Goal: Task Accomplishment & Management: Complete application form

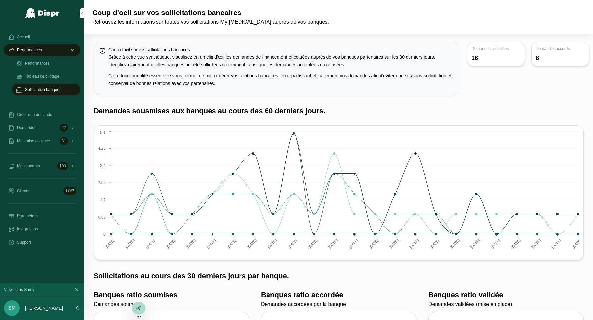
click at [50, 117] on div "Créer une demande" at bounding box center [42, 114] width 68 height 11
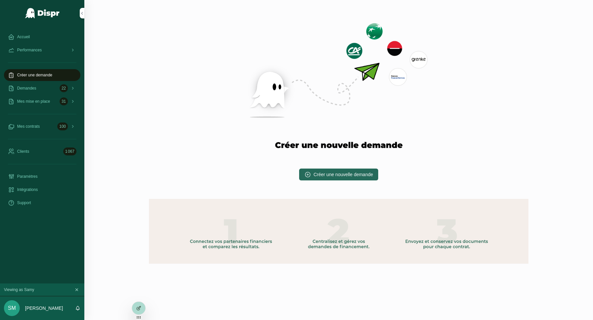
click at [331, 172] on span "Créer une nouvelle demande" at bounding box center [343, 174] width 60 height 7
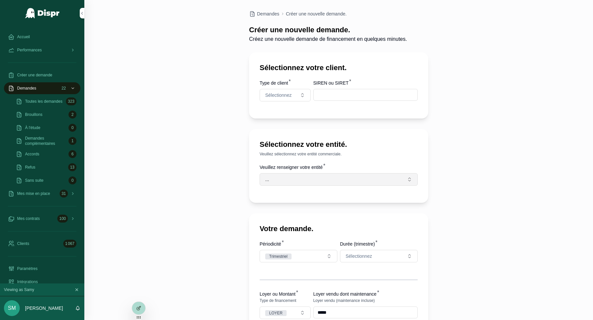
click at [315, 178] on button "..." at bounding box center [338, 179] width 158 height 13
click at [294, 135] on div "Sélectionnez votre entité. Veuillez sélectionnez votre entité commerciale. Veui…" at bounding box center [338, 166] width 179 height 74
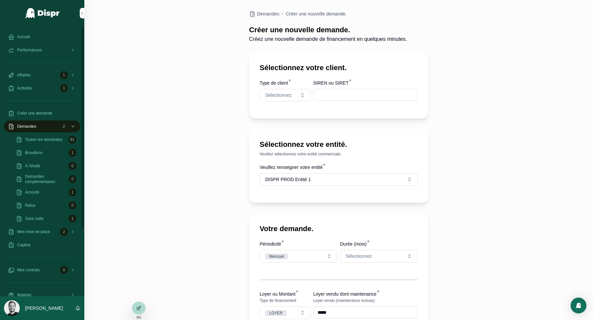
click at [37, 35] on div "Accueil" at bounding box center [42, 37] width 68 height 11
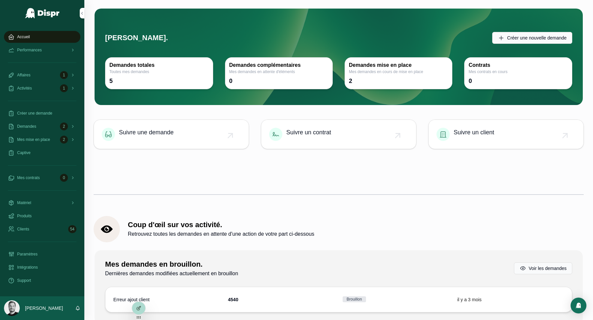
click at [515, 320] on div at bounding box center [296, 320] width 593 height 0
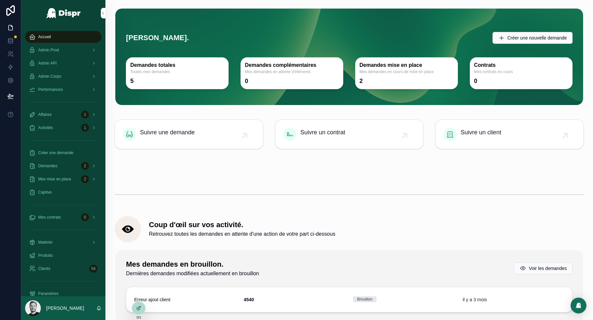
click at [69, 76] on div "Admin Corpo" at bounding box center [63, 76] width 68 height 11
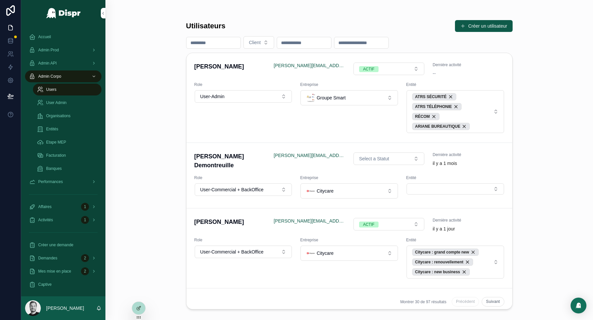
click at [577, 320] on div at bounding box center [296, 320] width 593 height 0
click at [219, 40] on input "scrollable content" at bounding box center [213, 42] width 54 height 9
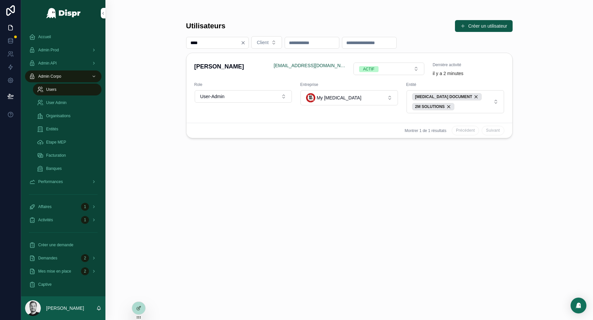
type input "****"
click at [0, 0] on icon at bounding box center [0, 0] width 0 height 0
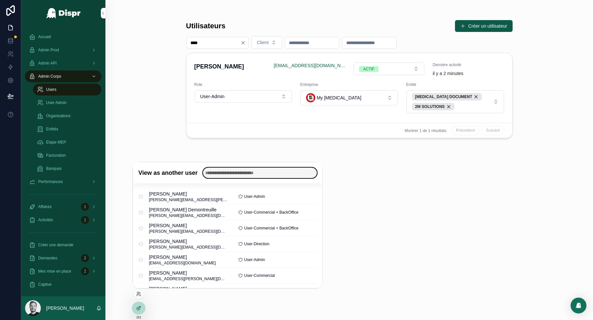
click at [268, 176] on input "text" at bounding box center [260, 173] width 114 height 11
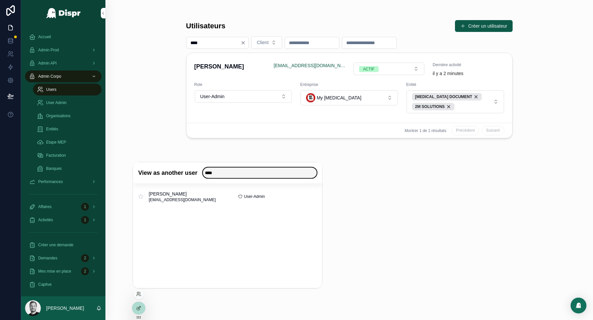
type input "****"
click at [0, 0] on button "Select" at bounding box center [0, 0] width 0 height 0
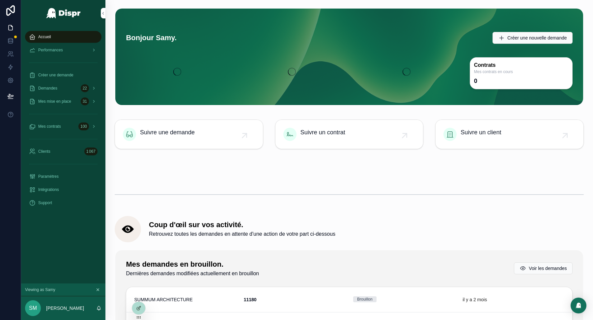
click at [71, 73] on span "Créer une demande" at bounding box center [55, 74] width 35 height 5
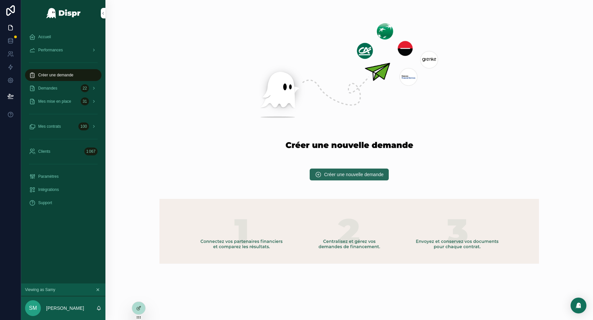
click at [343, 173] on span "Créer une nouvelle demande" at bounding box center [354, 174] width 60 height 7
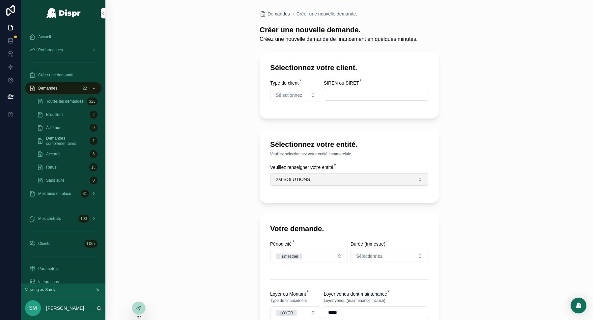
click at [310, 180] on span "2M SOLUTIONS" at bounding box center [293, 179] width 34 height 7
click at [287, 146] on h1 "Sélectionnez votre entité." at bounding box center [313, 145] width 87 height 10
